Goal: Task Accomplishment & Management: Use online tool/utility

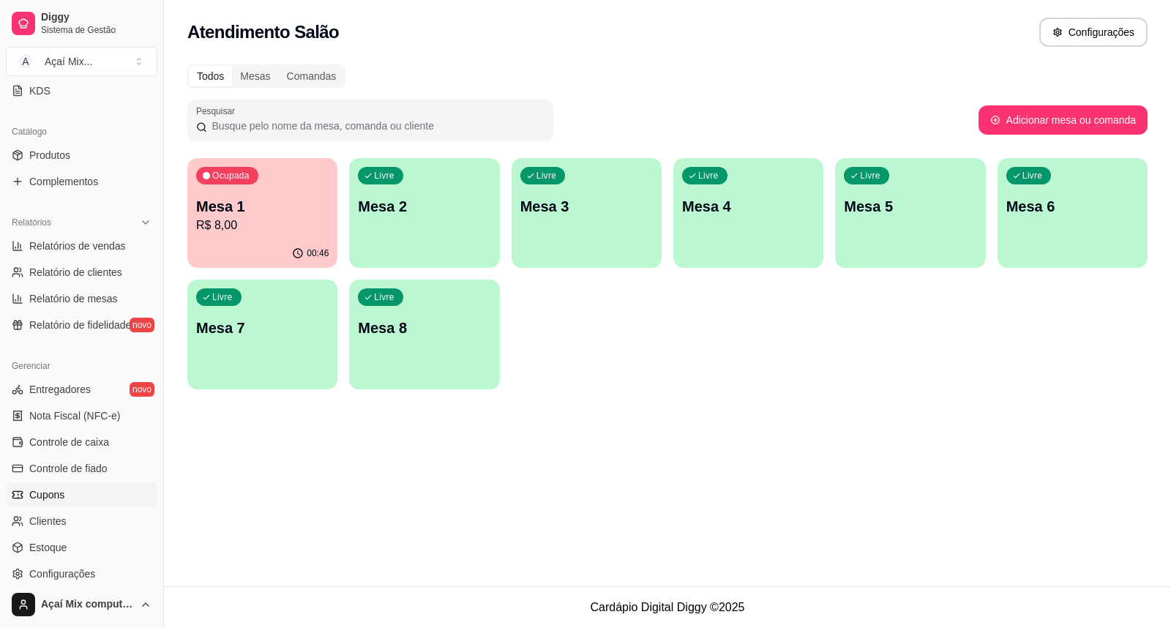
scroll to position [325, 0]
click at [98, 464] on span "Controle de fiado" at bounding box center [68, 467] width 78 height 15
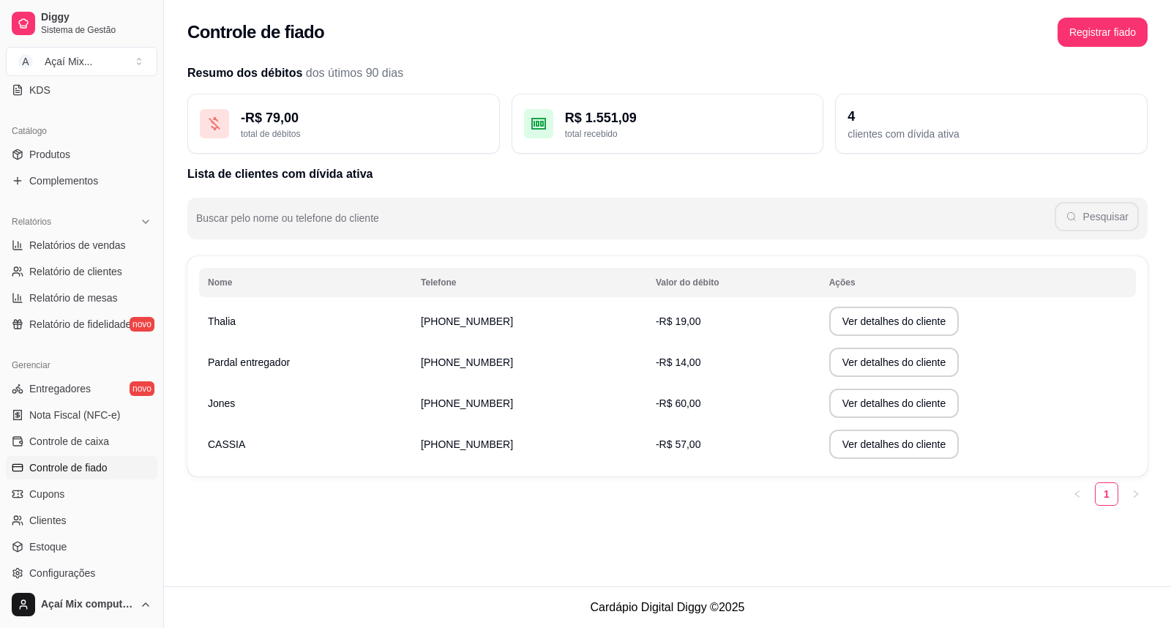
click at [662, 319] on span "-R$ 19,00" at bounding box center [678, 322] width 45 height 12
click at [676, 449] on span "-R$ 57,00" at bounding box center [678, 444] width 45 height 12
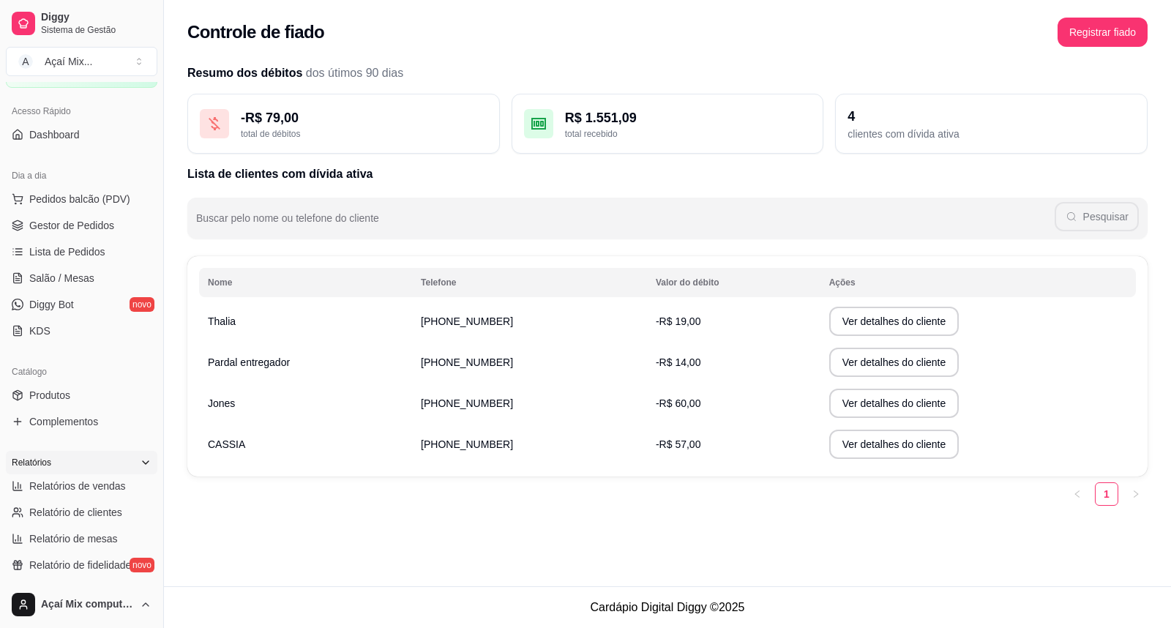
scroll to position [81, 0]
click at [57, 290] on link "Salão / Mesas" at bounding box center [82, 280] width 152 height 23
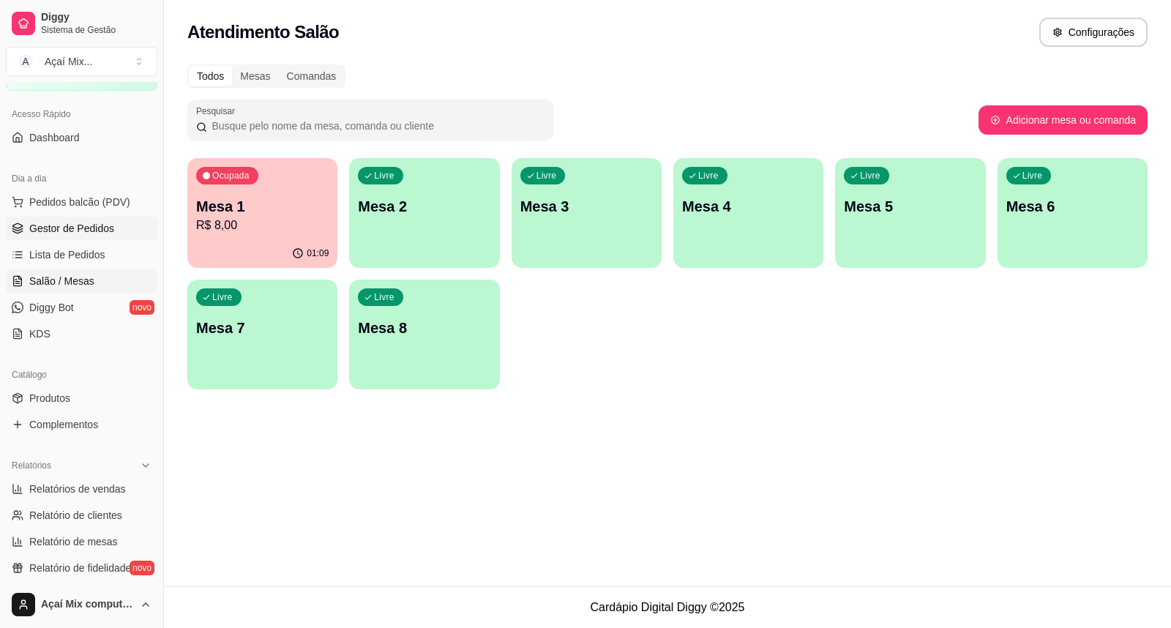
click at [79, 225] on span "Gestor de Pedidos" at bounding box center [71, 228] width 85 height 15
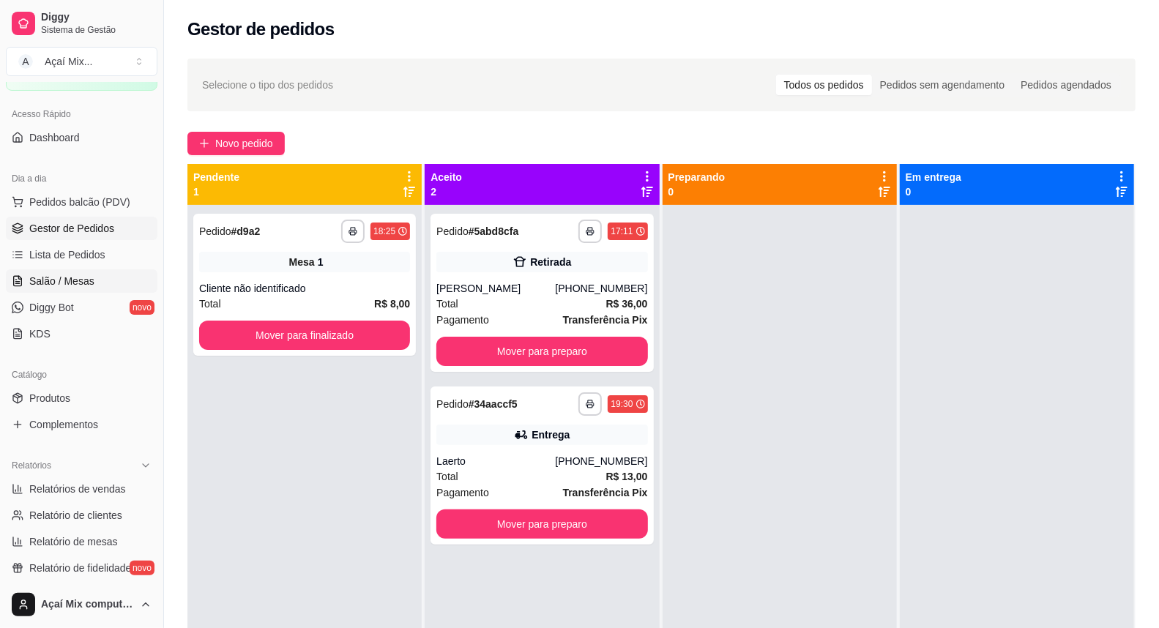
drag, startPoint x: 6, startPoint y: 567, endPoint x: 69, endPoint y: 282, distance: 292.3
click at [69, 282] on span "Salão / Mesas" at bounding box center [61, 281] width 65 height 15
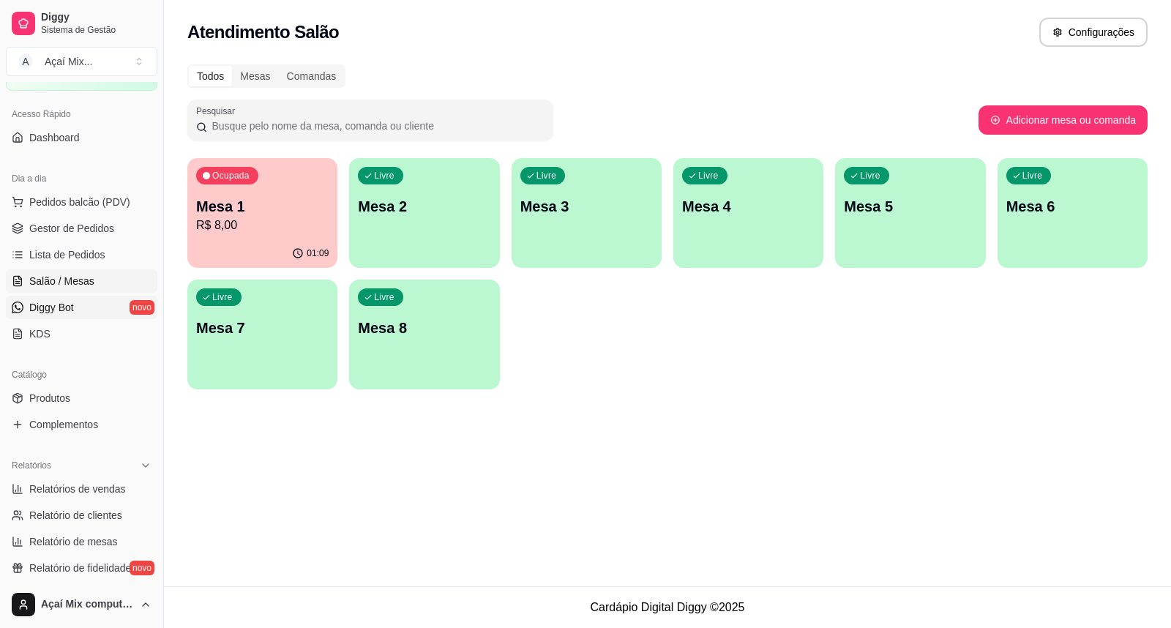
scroll to position [425, 0]
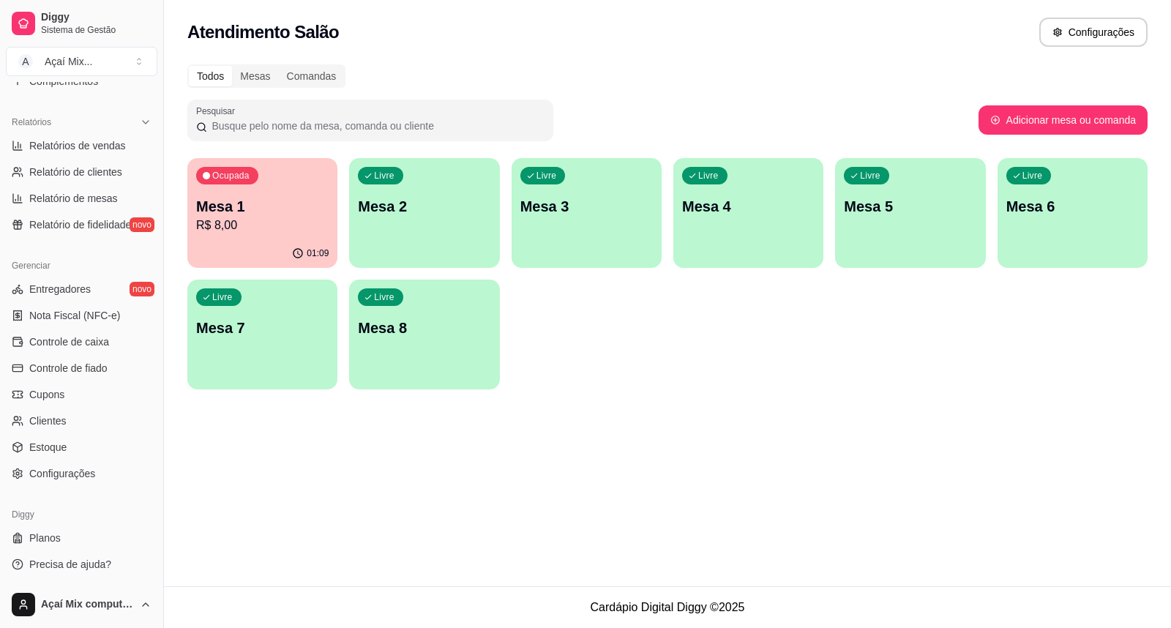
click at [332, 209] on div "Ocupada Mesa 1 R$ 8,00" at bounding box center [262, 198] width 150 height 81
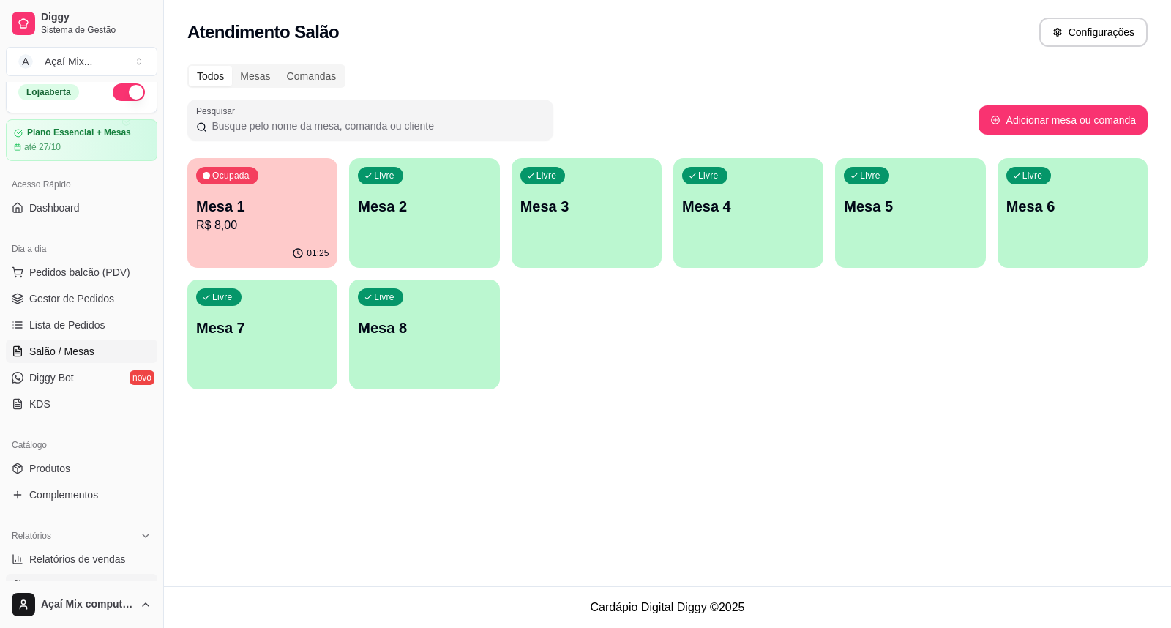
scroll to position [0, 0]
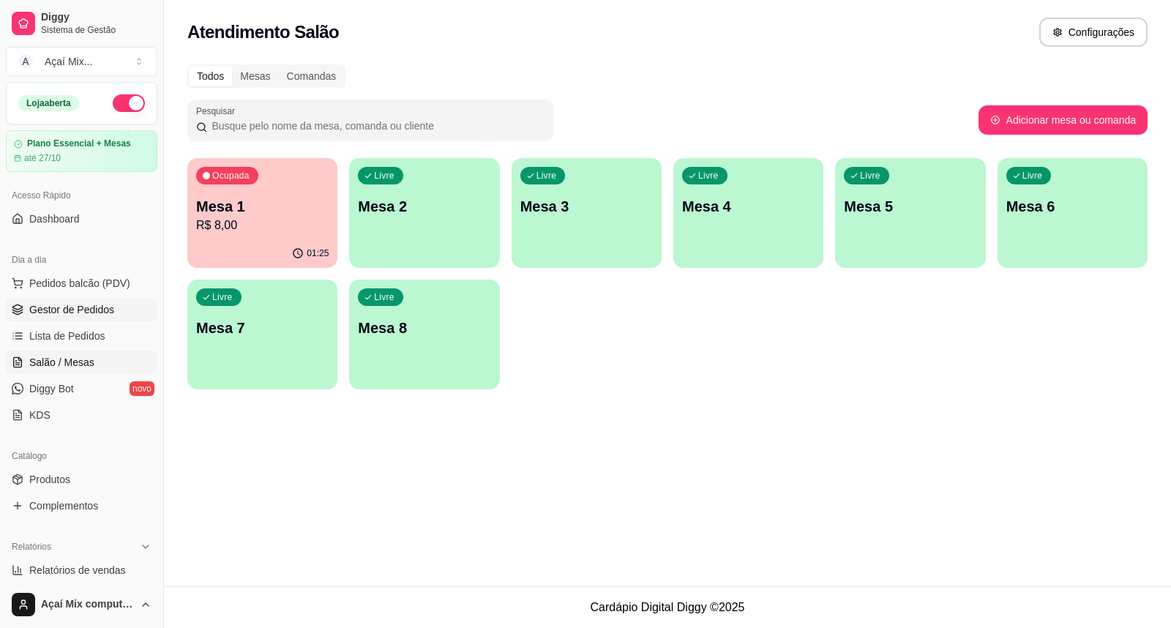
click at [78, 306] on span "Gestor de Pedidos" at bounding box center [71, 309] width 85 height 15
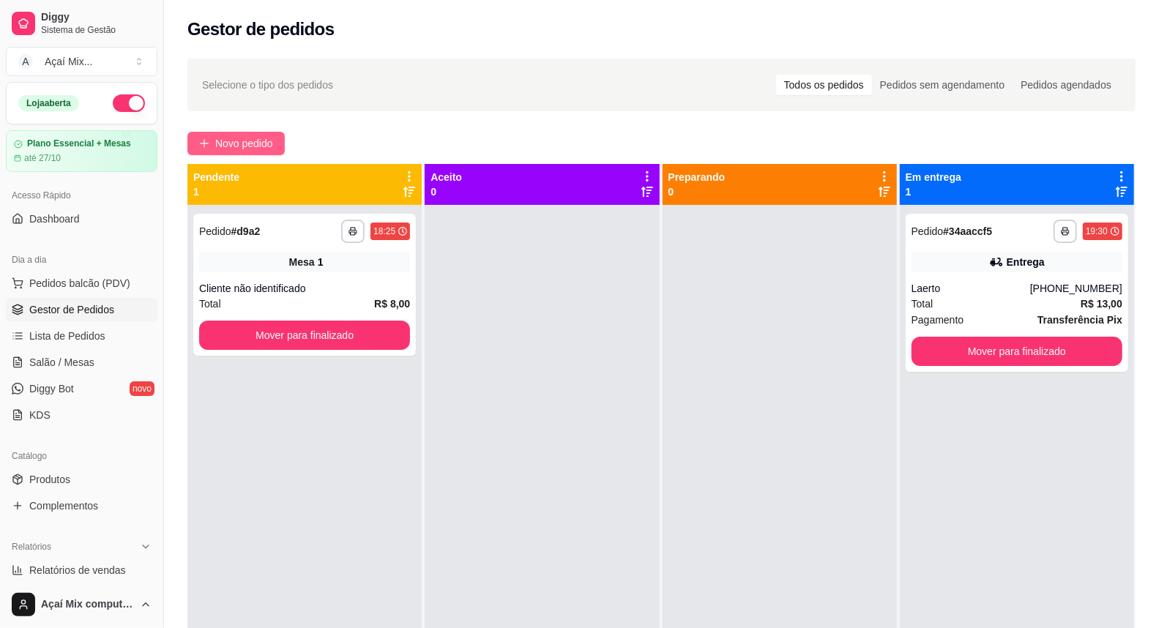
click at [247, 140] on span "Novo pedido" at bounding box center [244, 143] width 58 height 16
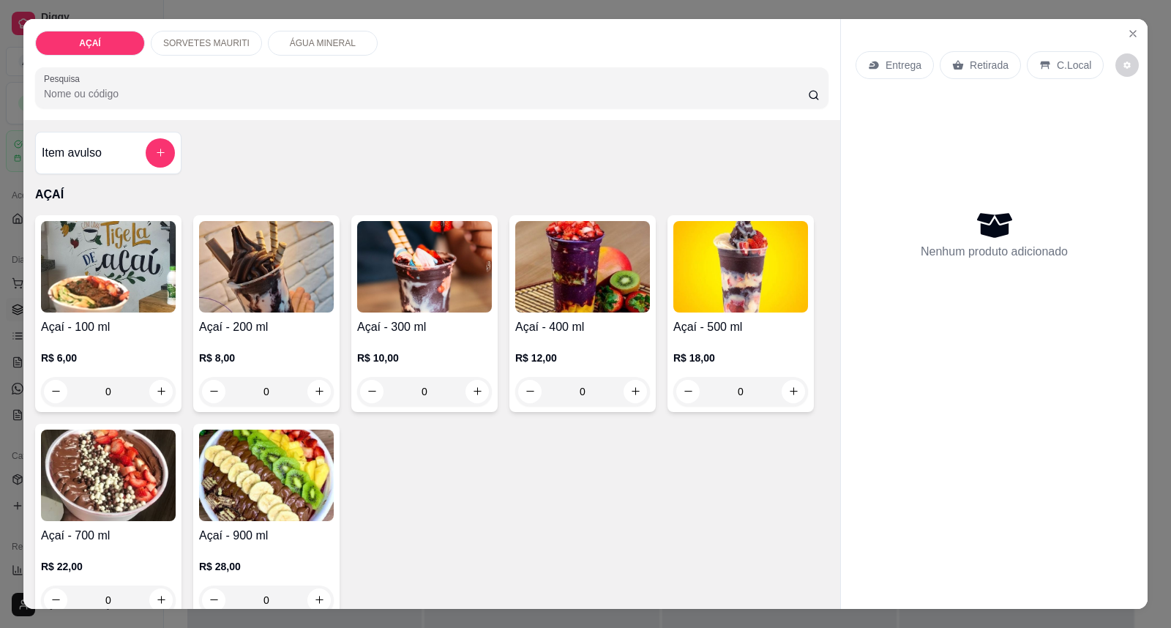
click at [313, 297] on img at bounding box center [266, 267] width 135 height 92
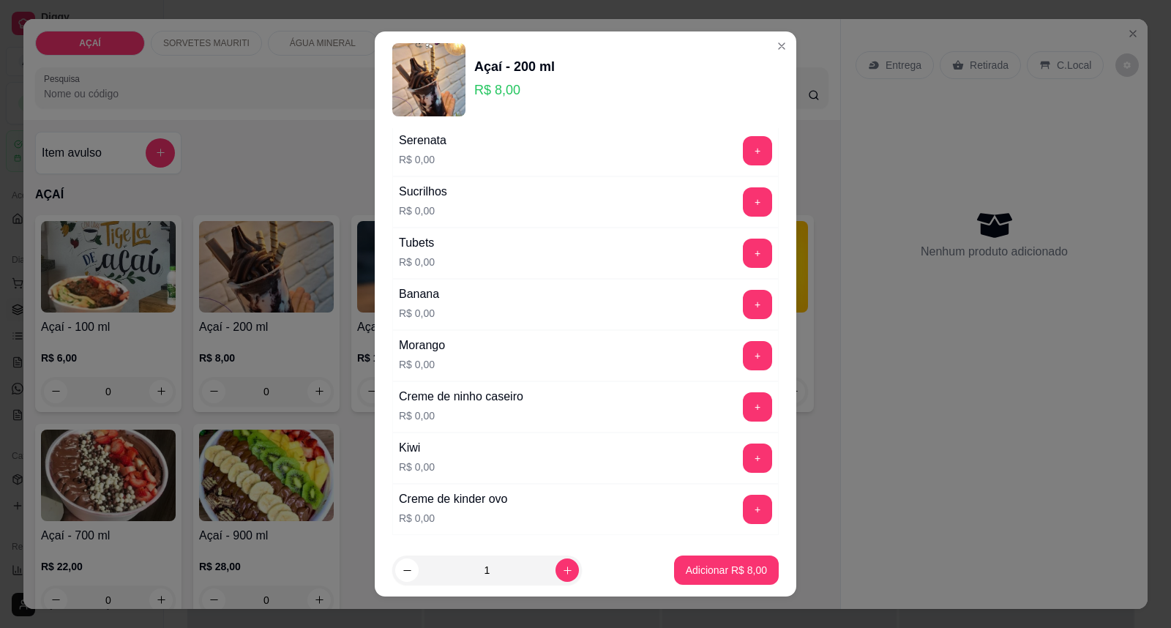
scroll to position [1905, 0]
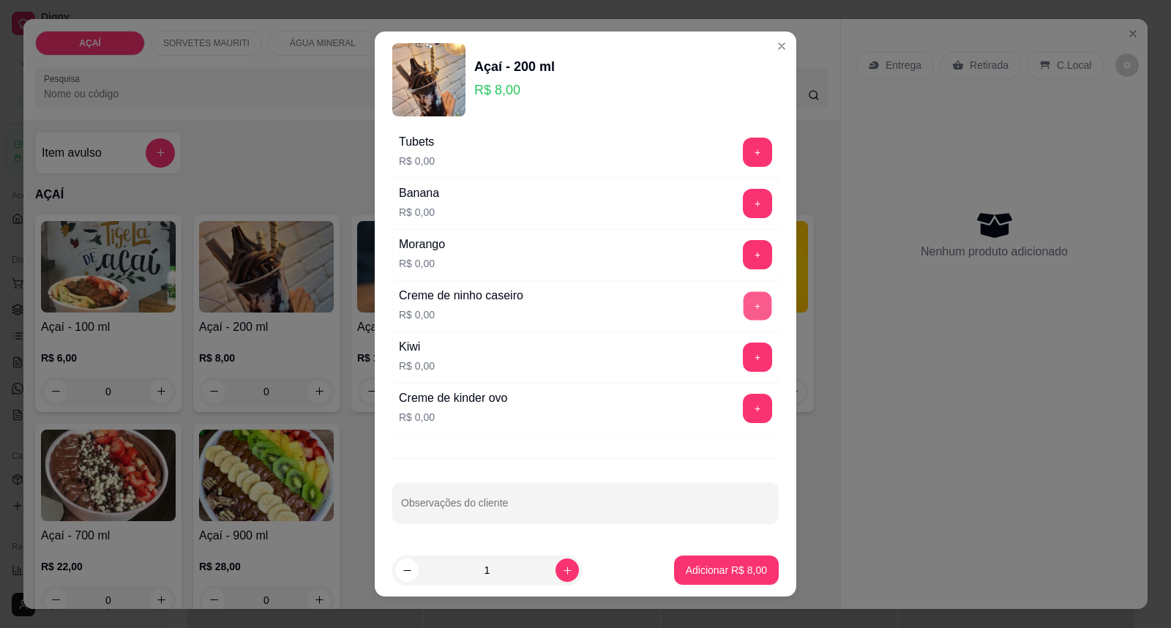
click at [744, 305] on button "+" at bounding box center [758, 306] width 29 height 29
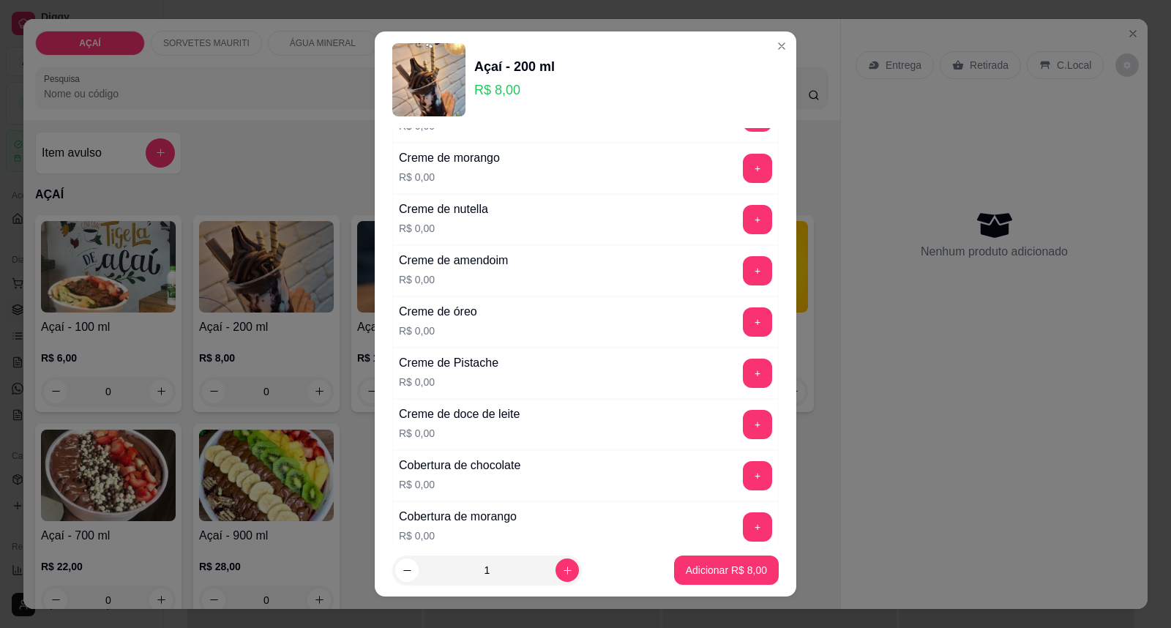
scroll to position [360, 0]
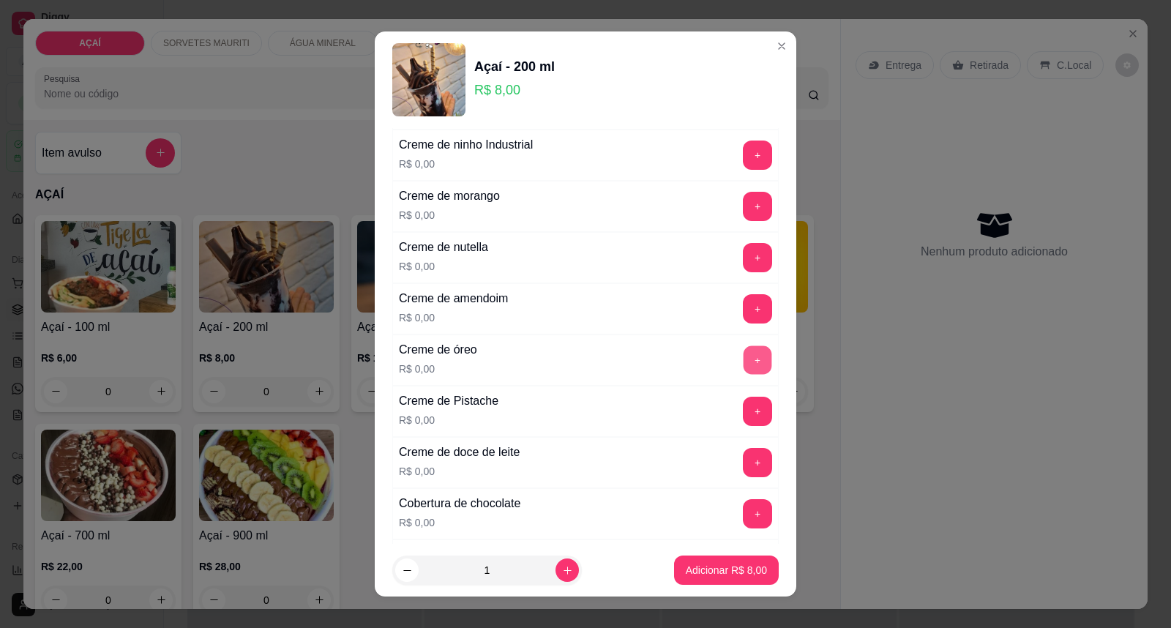
click at [744, 353] on button "+" at bounding box center [758, 360] width 29 height 29
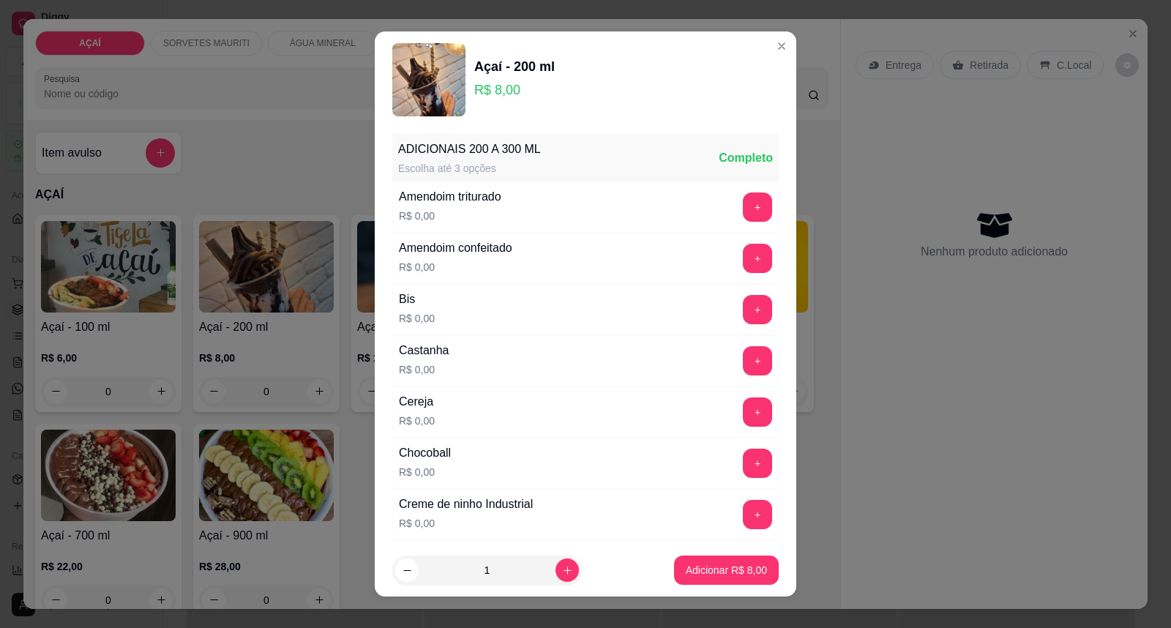
scroll to position [0, 0]
click at [744, 362] on button "+" at bounding box center [758, 362] width 29 height 29
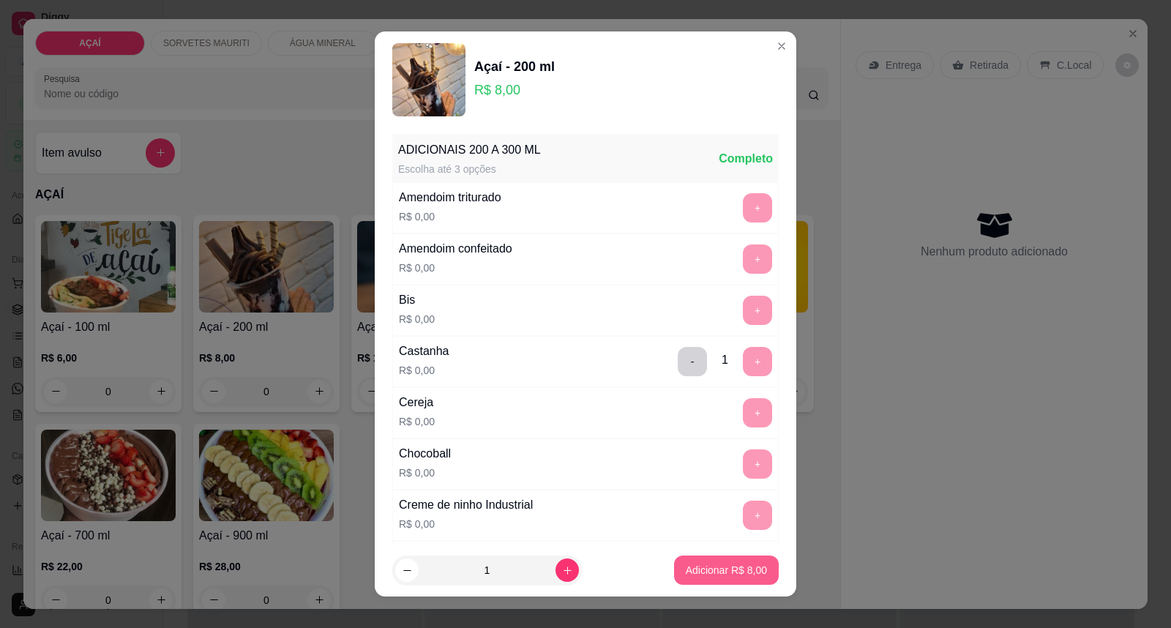
click at [706, 576] on p "Adicionar R$ 8,00" at bounding box center [726, 570] width 81 height 15
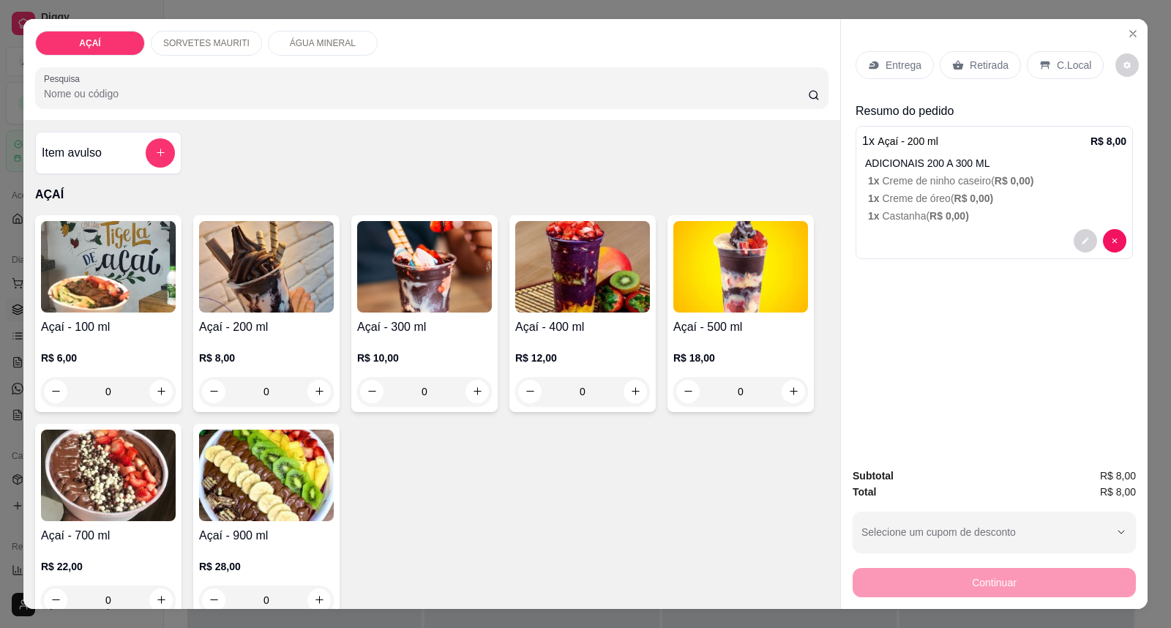
click at [891, 61] on p "Entrega" at bounding box center [904, 65] width 36 height 15
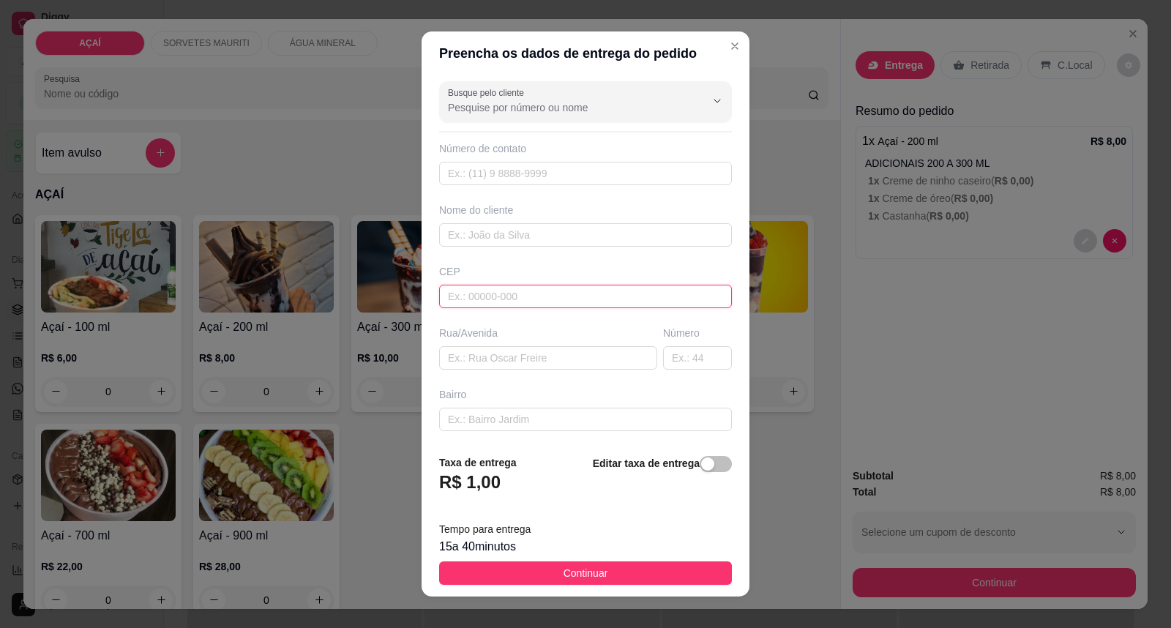
click at [582, 297] on input "text" at bounding box center [585, 296] width 293 height 23
type input "57520000"
type input "Maravilha"
type input "57520000000"
click at [511, 230] on input "[PERSON_NAME] [PHONE_NUMBER]" at bounding box center [585, 234] width 293 height 23
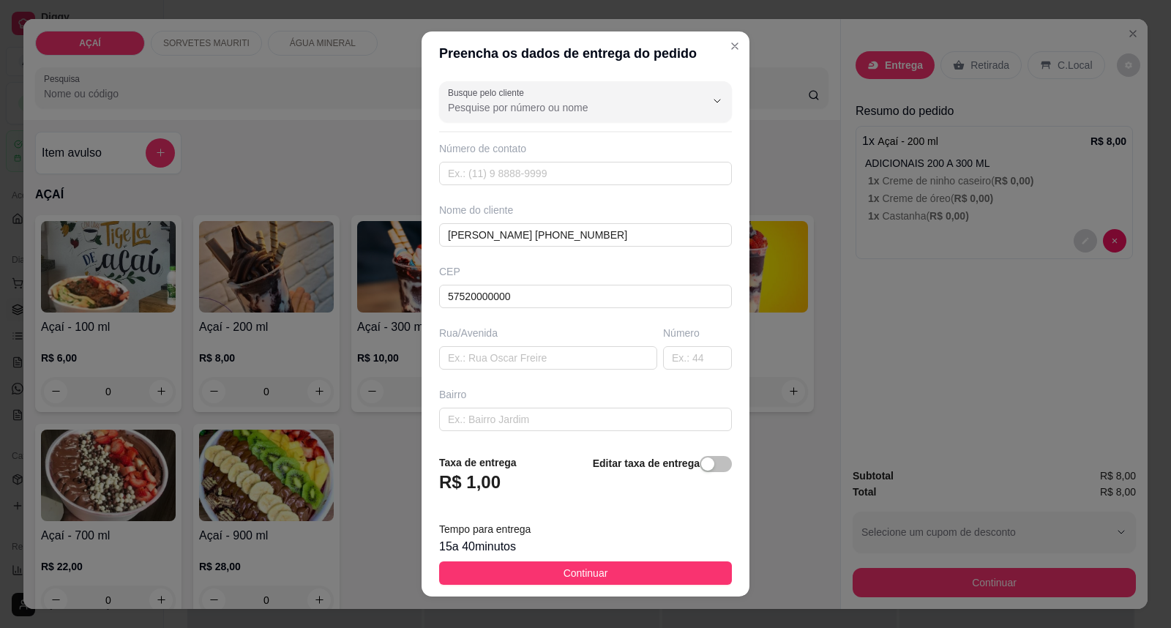
click at [613, 262] on div "Busque pelo cliente Número de contato Nome do cliente [PERSON_NAME] [PHONE_NUMB…" at bounding box center [586, 258] width 328 height 367
drag, startPoint x: 507, startPoint y: 239, endPoint x: 564, endPoint y: 237, distance: 56.4
click at [564, 237] on input "[PERSON_NAME] [PHONE_NUMBER]" at bounding box center [585, 234] width 293 height 23
type input "[PERSON_NAME] +"
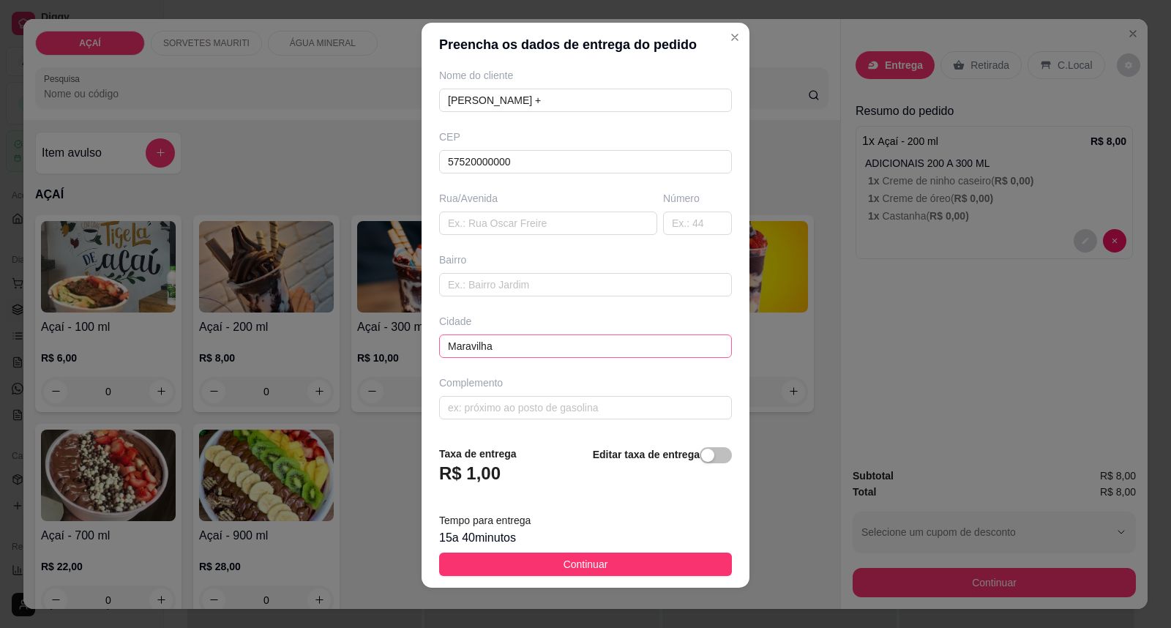
scroll to position [15, 0]
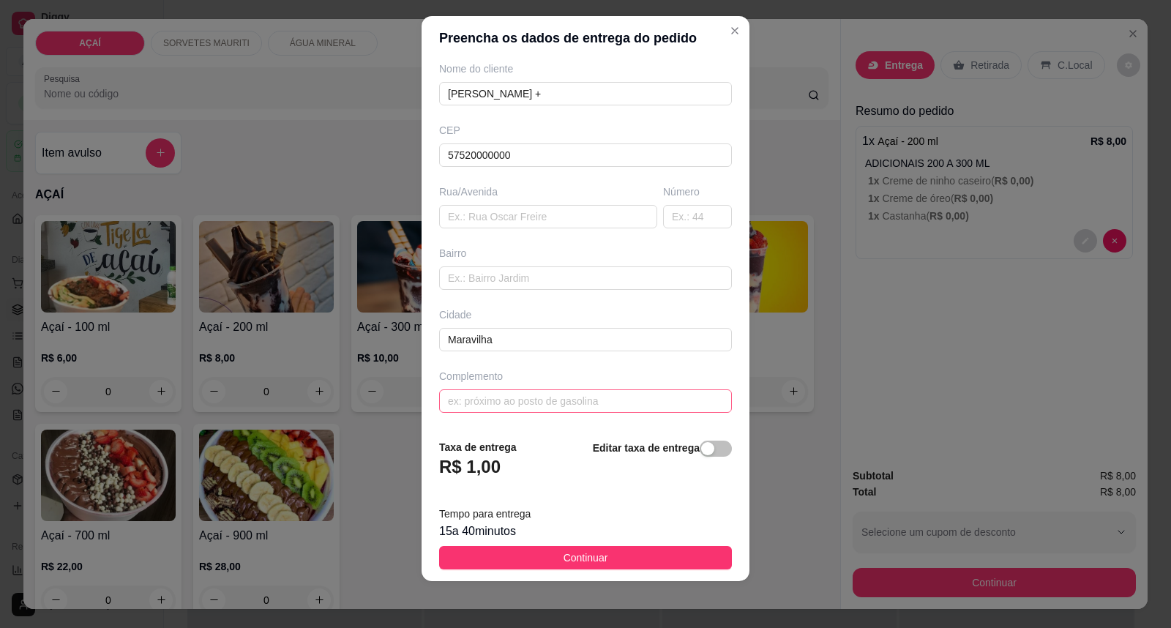
type input "[PHONE_NUMBER]"
click at [535, 411] on input "text" at bounding box center [585, 400] width 293 height 23
type input "n"
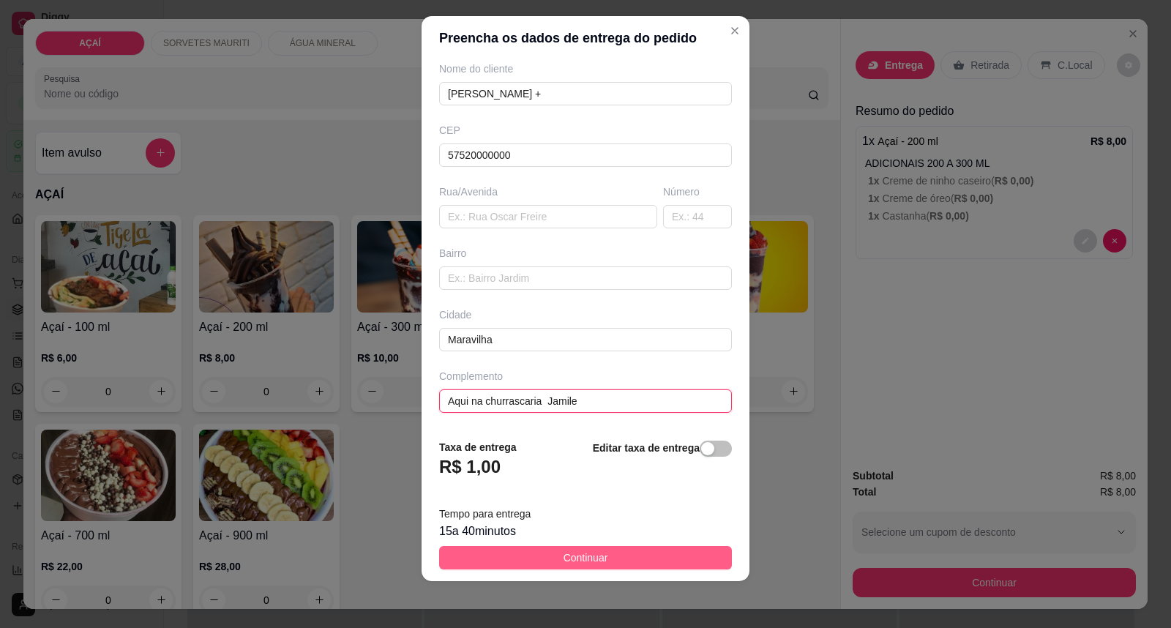
type input "Aqui na churrascaria Jamile"
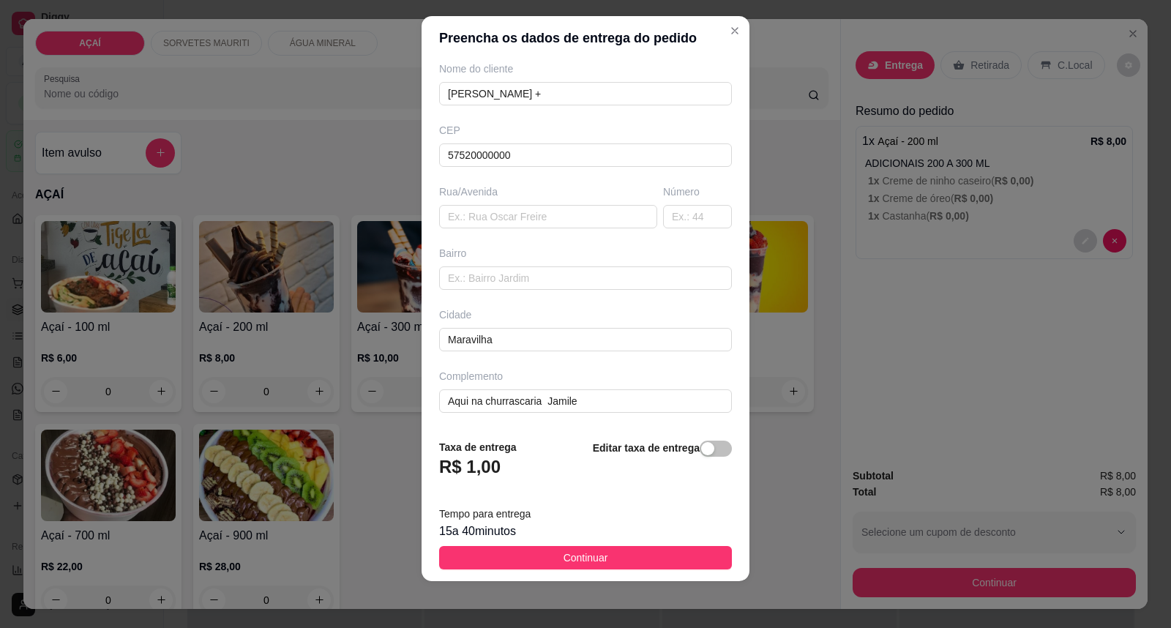
click at [564, 559] on span "Continuar" at bounding box center [586, 558] width 45 height 16
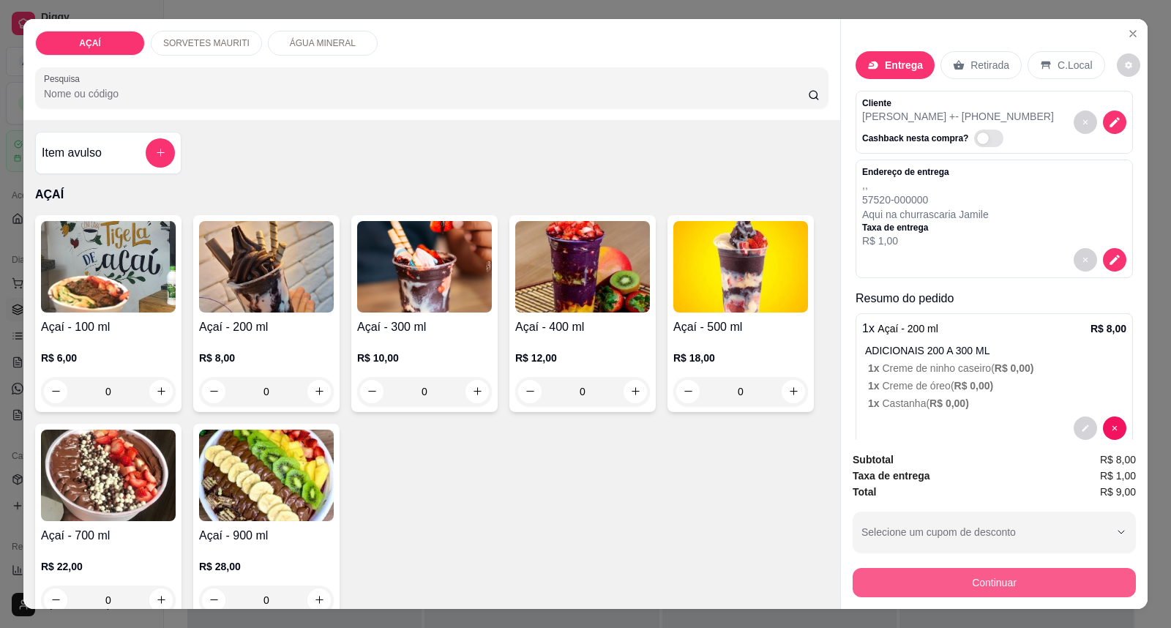
click at [881, 584] on button "Continuar" at bounding box center [994, 582] width 283 height 29
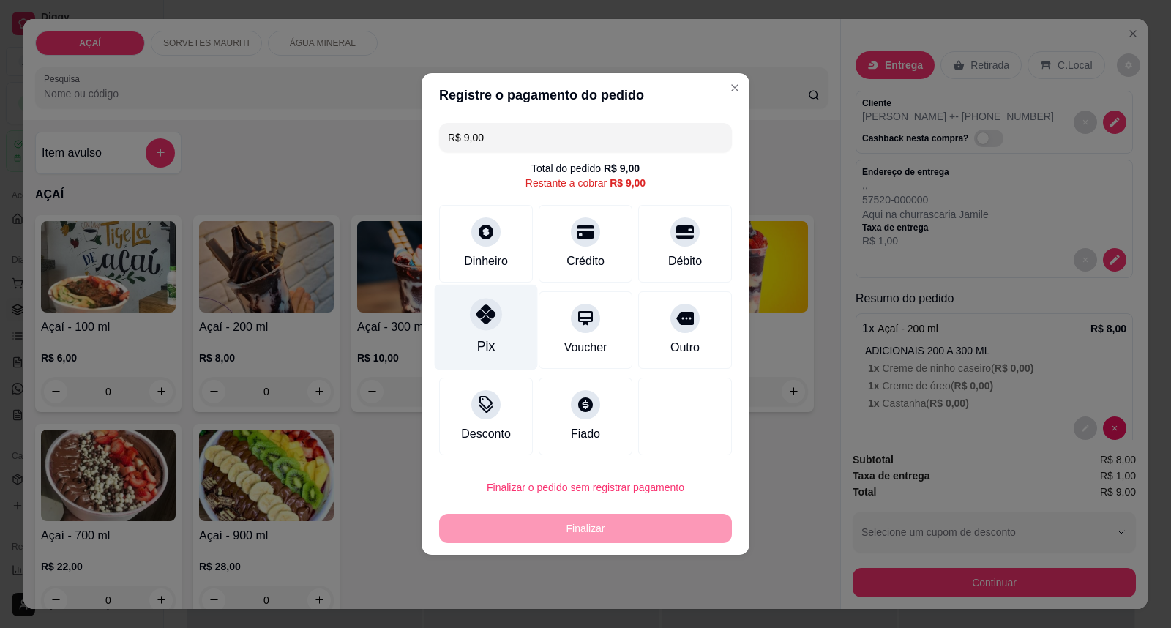
click at [490, 341] on div "Pix" at bounding box center [486, 346] width 18 height 19
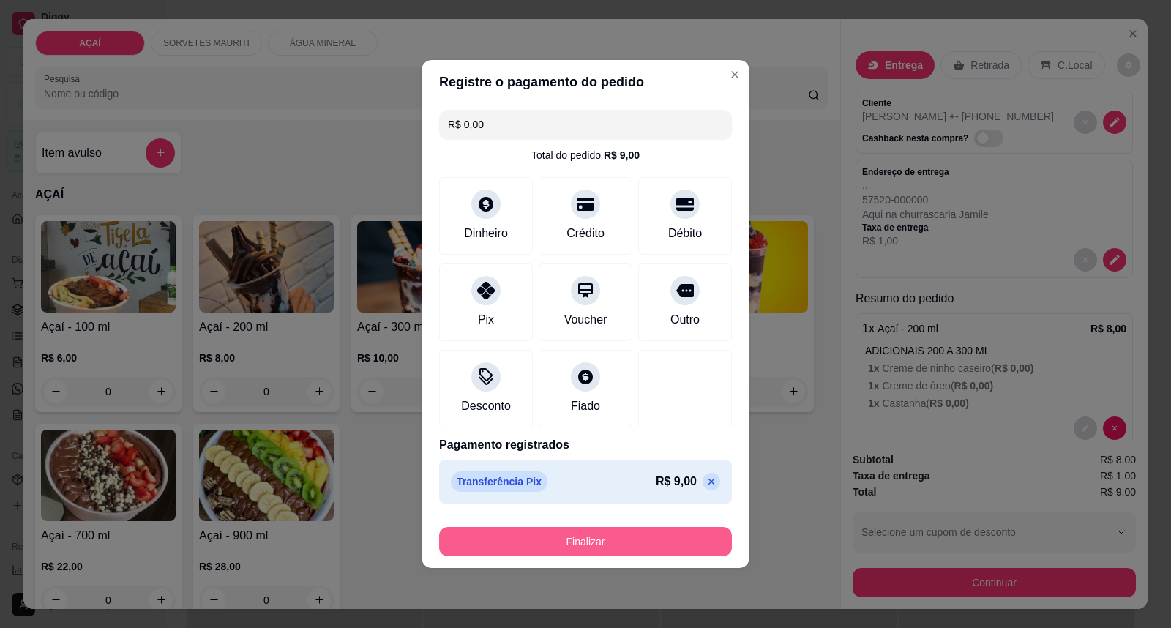
click at [546, 549] on button "Finalizar" at bounding box center [585, 541] width 293 height 29
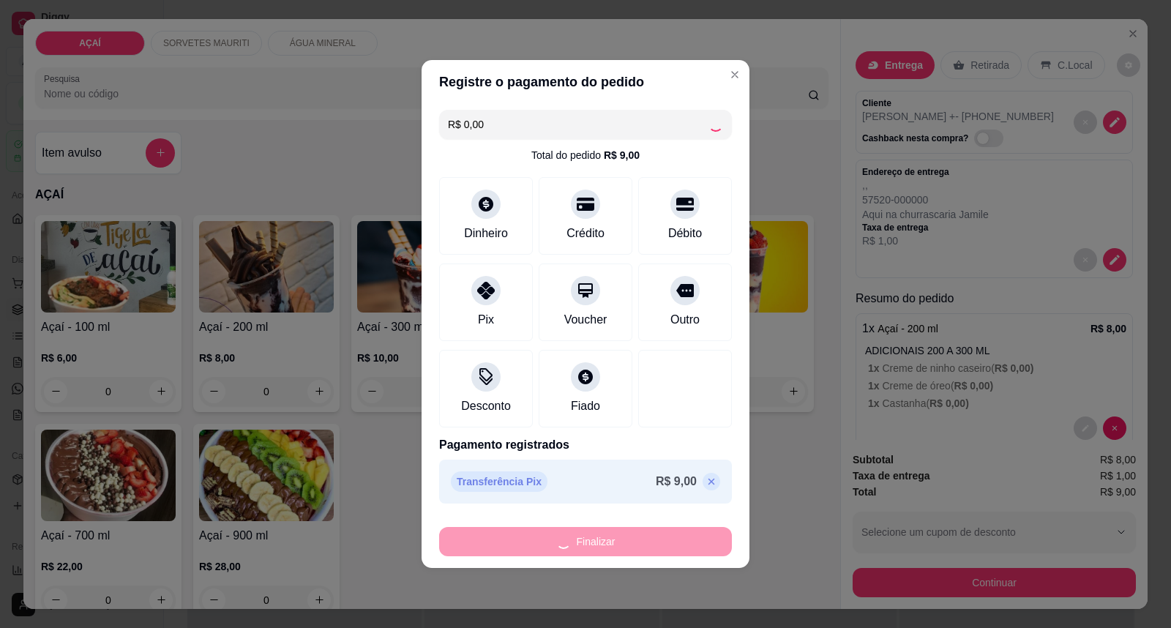
type input "-R$ 9,00"
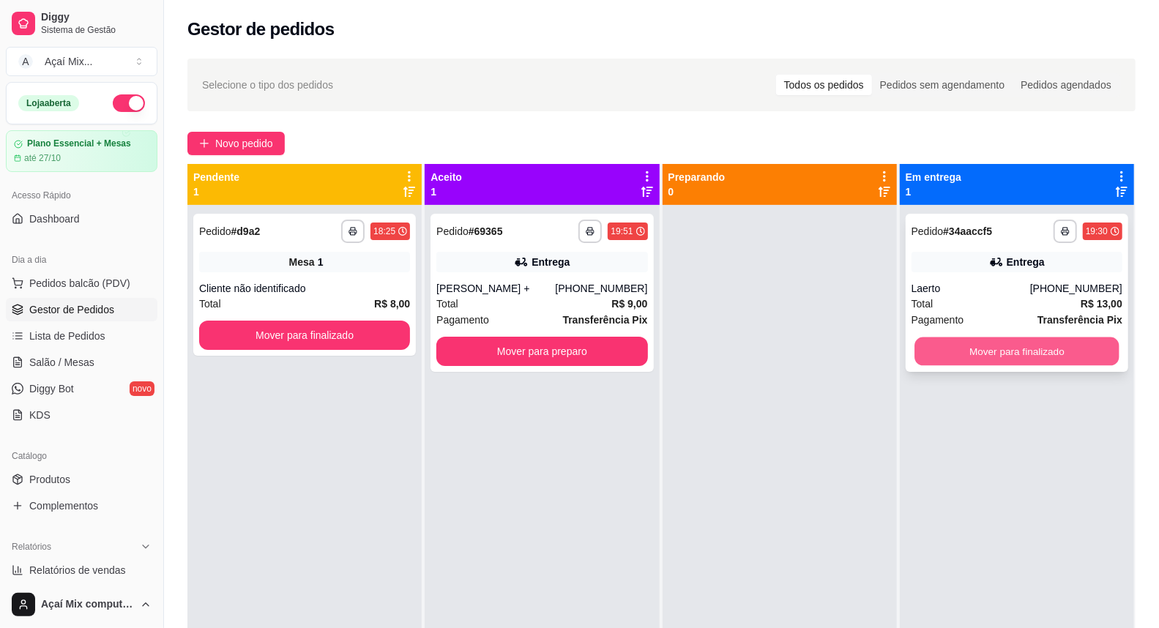
click at [990, 359] on button "Mover para finalizado" at bounding box center [1016, 351] width 205 height 29
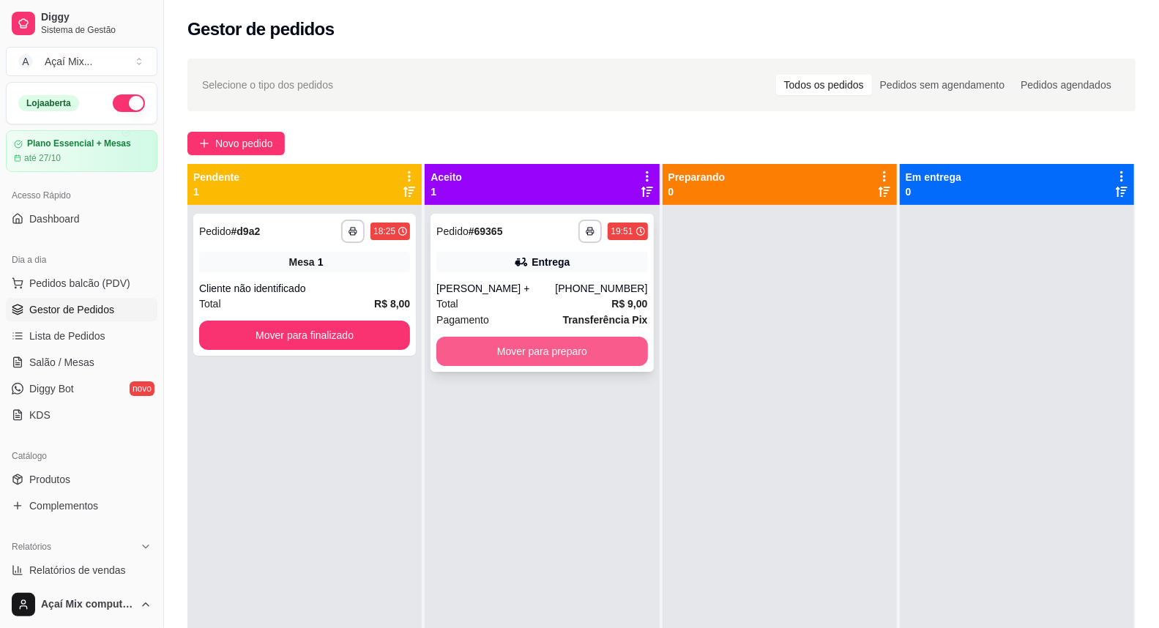
click at [492, 364] on button "Mover para preparo" at bounding box center [541, 351] width 211 height 29
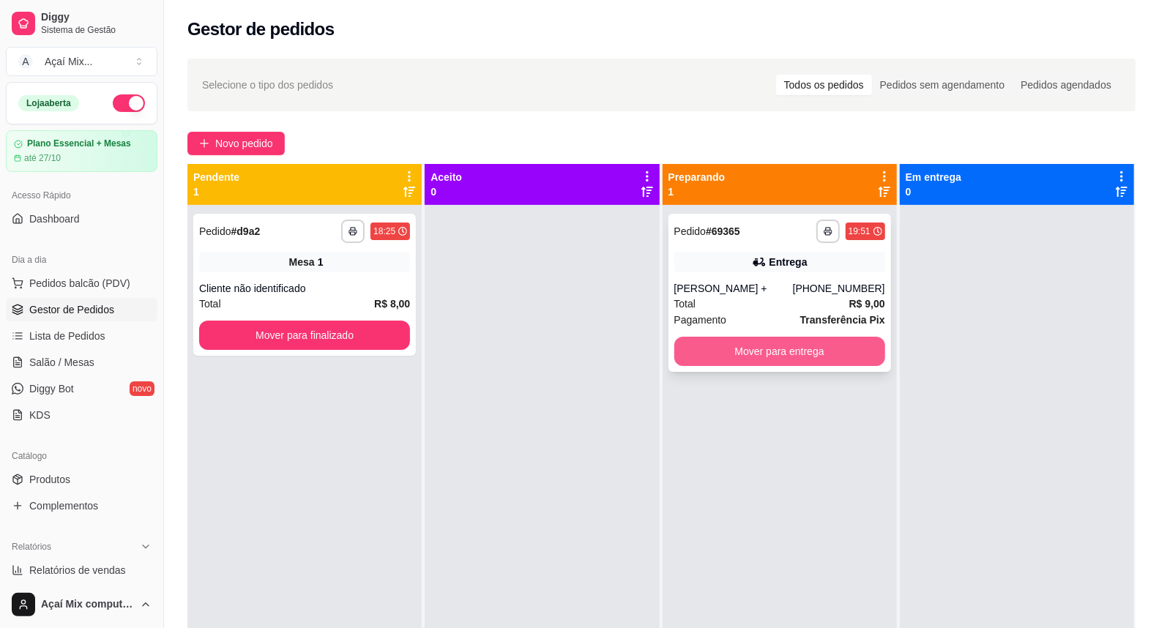
click at [745, 346] on button "Mover para entrega" at bounding box center [779, 351] width 211 height 29
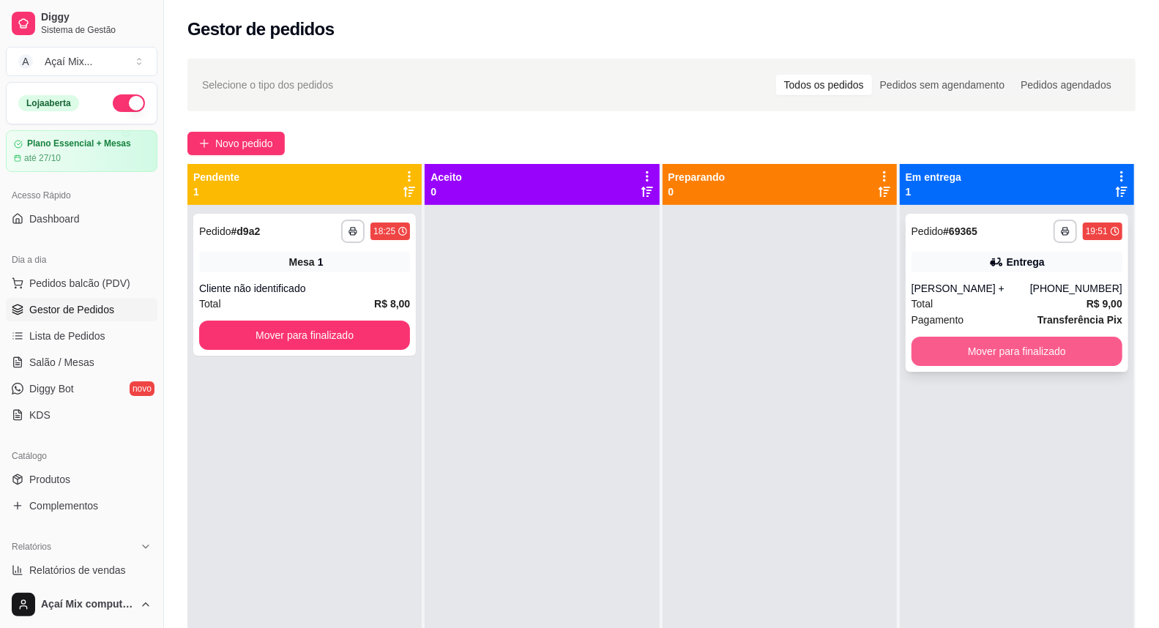
click at [1091, 353] on button "Mover para finalizado" at bounding box center [1016, 351] width 211 height 29
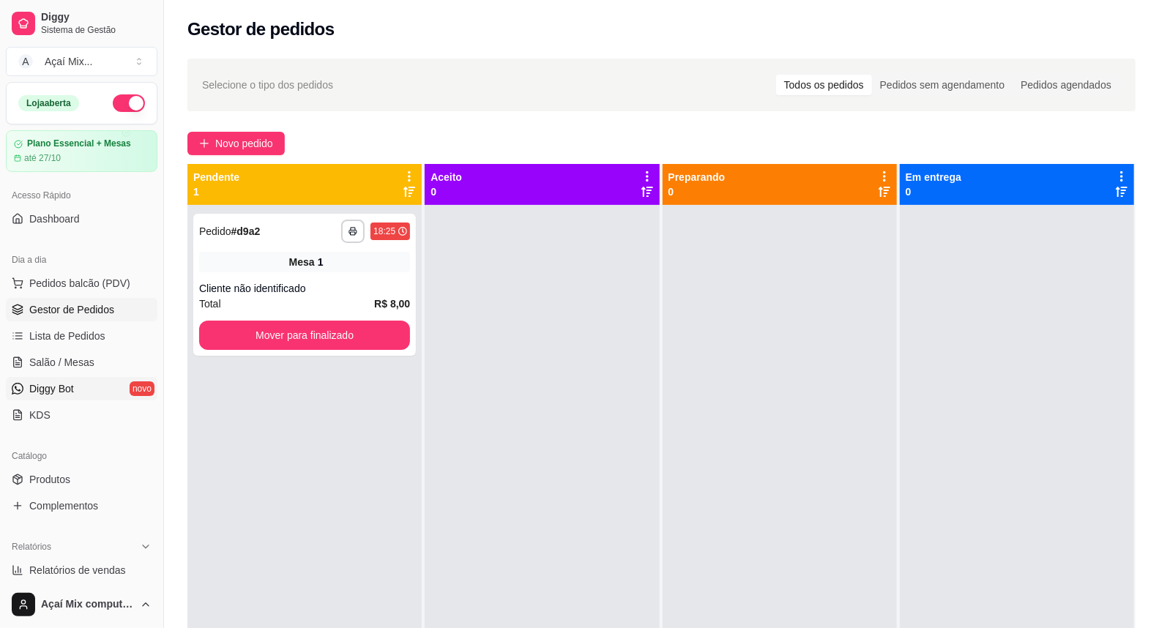
click at [76, 379] on link "Diggy Bot novo" at bounding box center [82, 388] width 152 height 23
click at [83, 360] on span "Salão / Mesas" at bounding box center [61, 362] width 65 height 15
click at [95, 339] on span "Lista de Pedidos" at bounding box center [67, 336] width 76 height 15
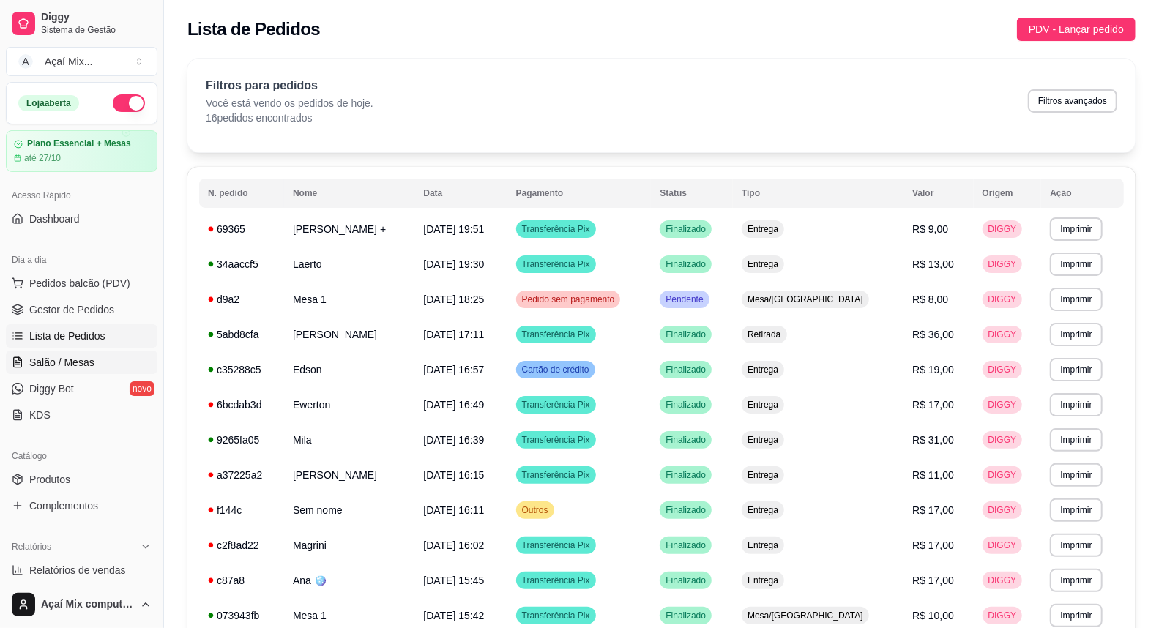
click at [78, 370] on link "Salão / Mesas" at bounding box center [82, 362] width 152 height 23
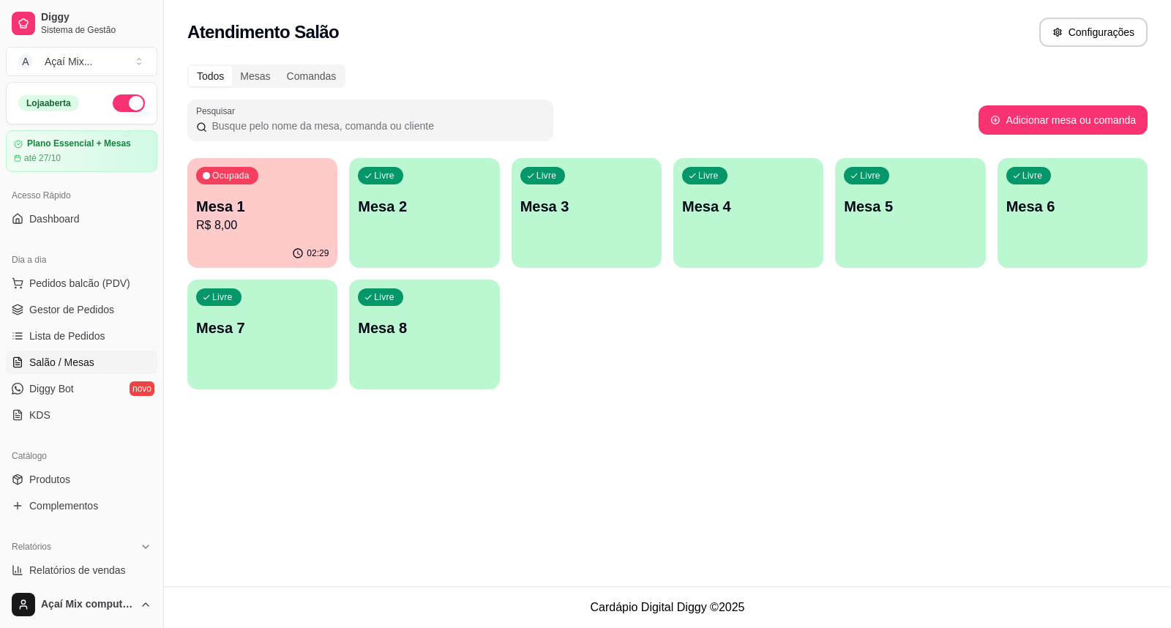
click at [583, 348] on div "Ocupada Mesa 1 R$ 8,00 02:29 Livre Mesa 2 Livre Mesa 3 Livre Mesa 4 Livre Mesa …" at bounding box center [667, 273] width 960 height 231
